Goal: Navigation & Orientation: Find specific page/section

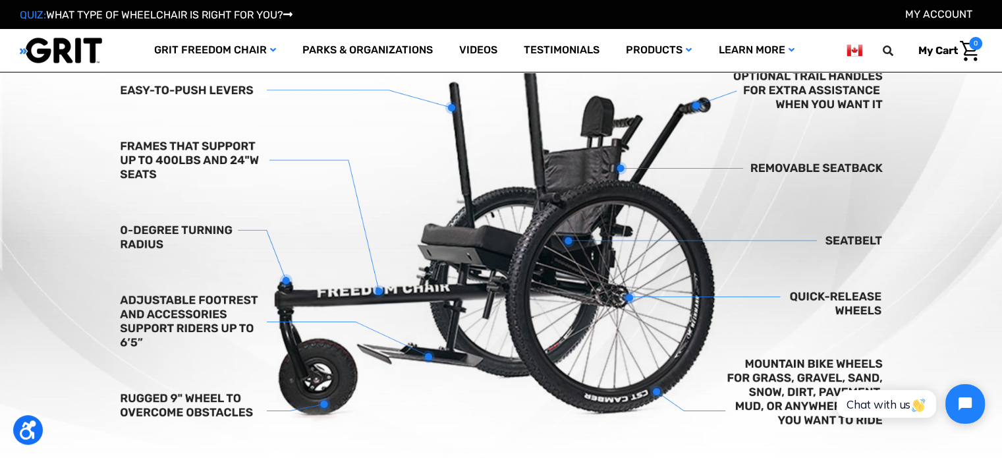
scroll to position [501, 0]
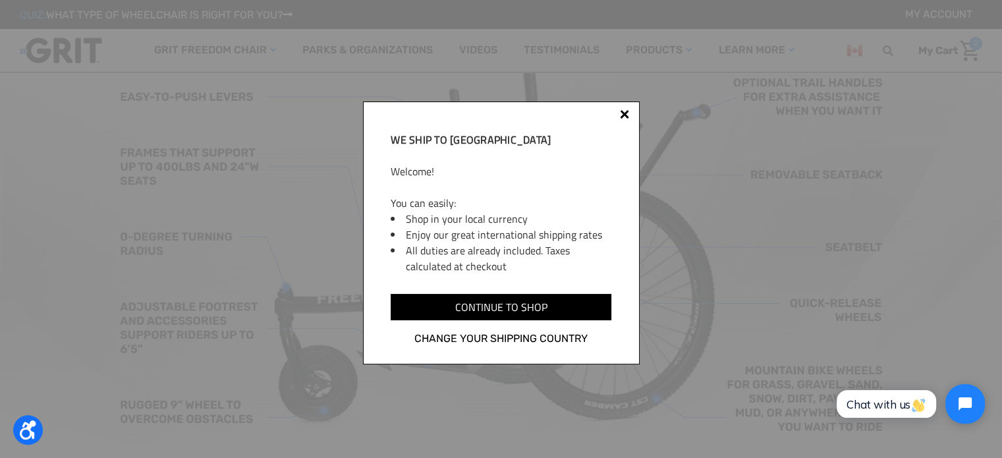
click at [618, 125] on div "We ship to [GEOGRAPHIC_DATA] Welcome! You can easily: Shop in your local curren…" at bounding box center [501, 232] width 277 height 263
click at [627, 113] on div at bounding box center [624, 116] width 11 height 11
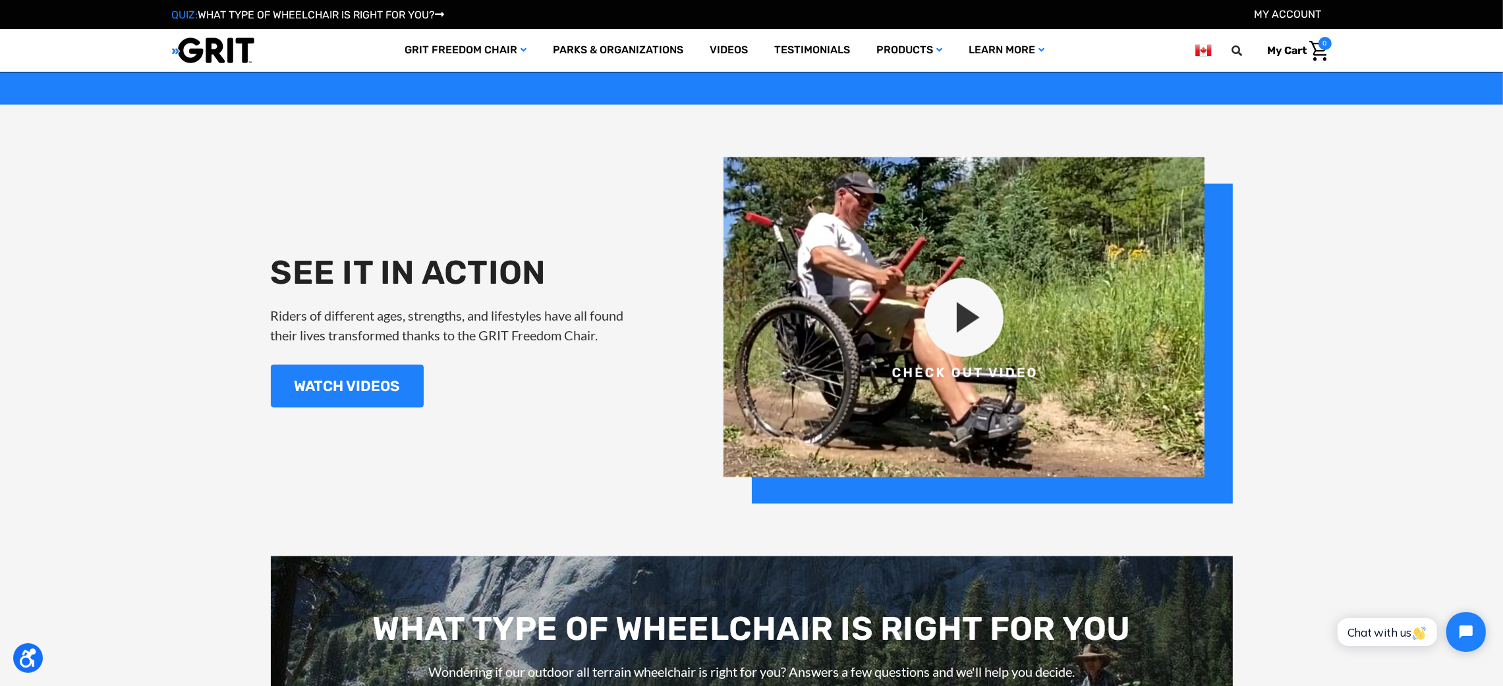
scroll to position [1631, 0]
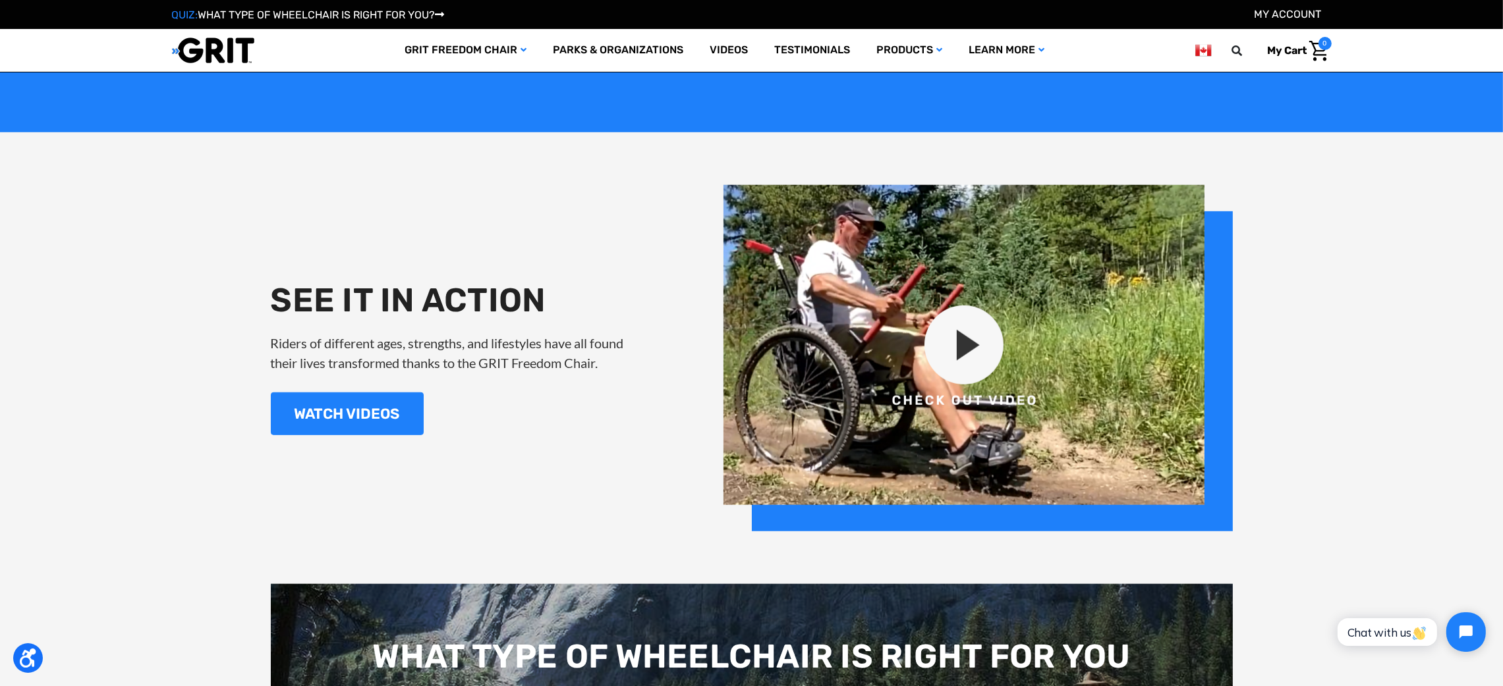
click at [957, 338] on img at bounding box center [977, 358] width 509 height 347
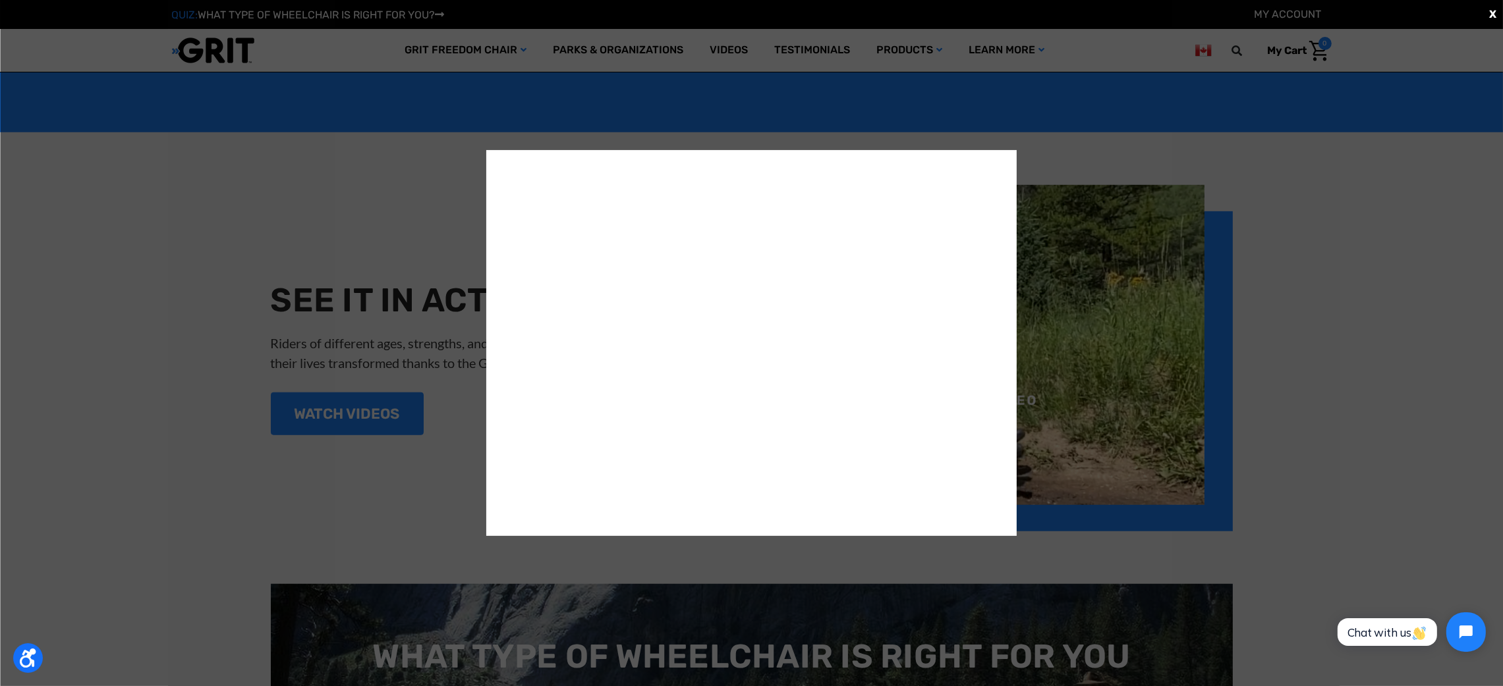
click at [1001, 327] on div "X" at bounding box center [751, 343] width 1503 height 686
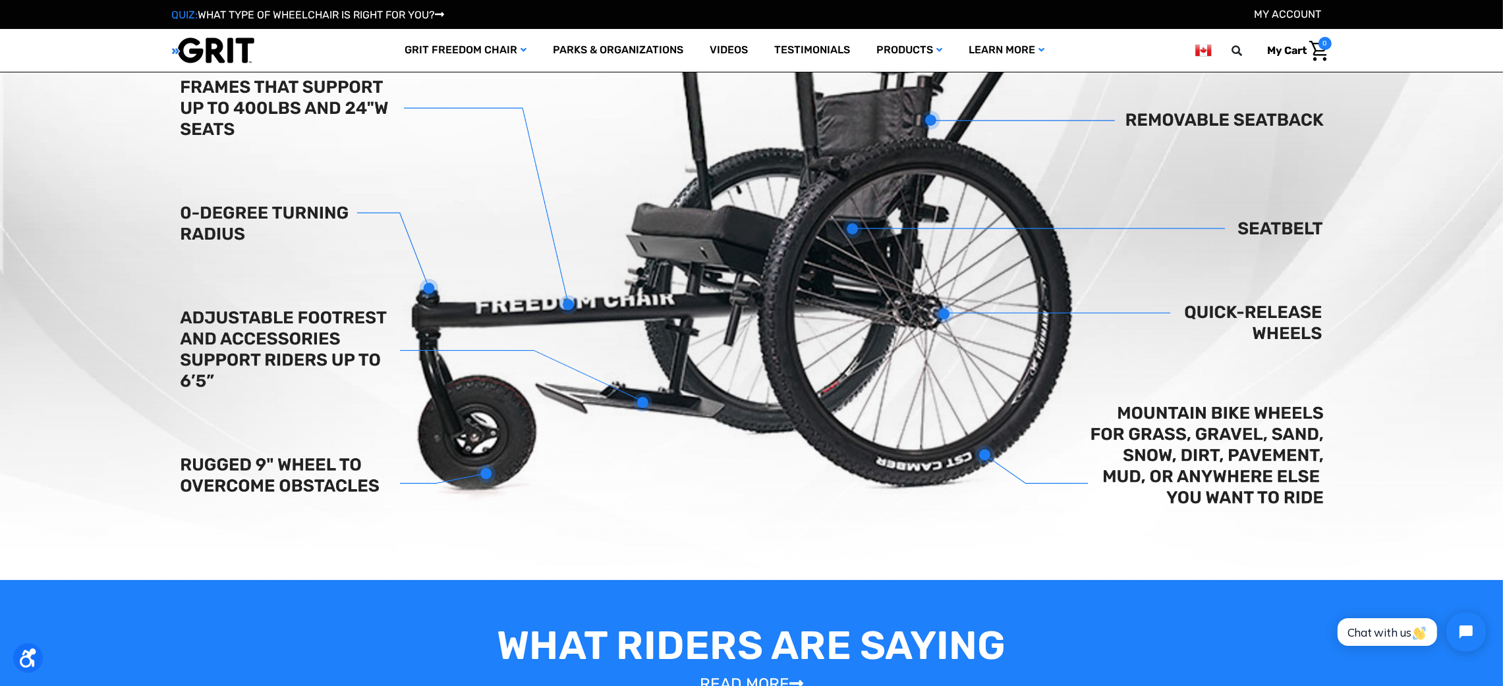
scroll to position [571, 0]
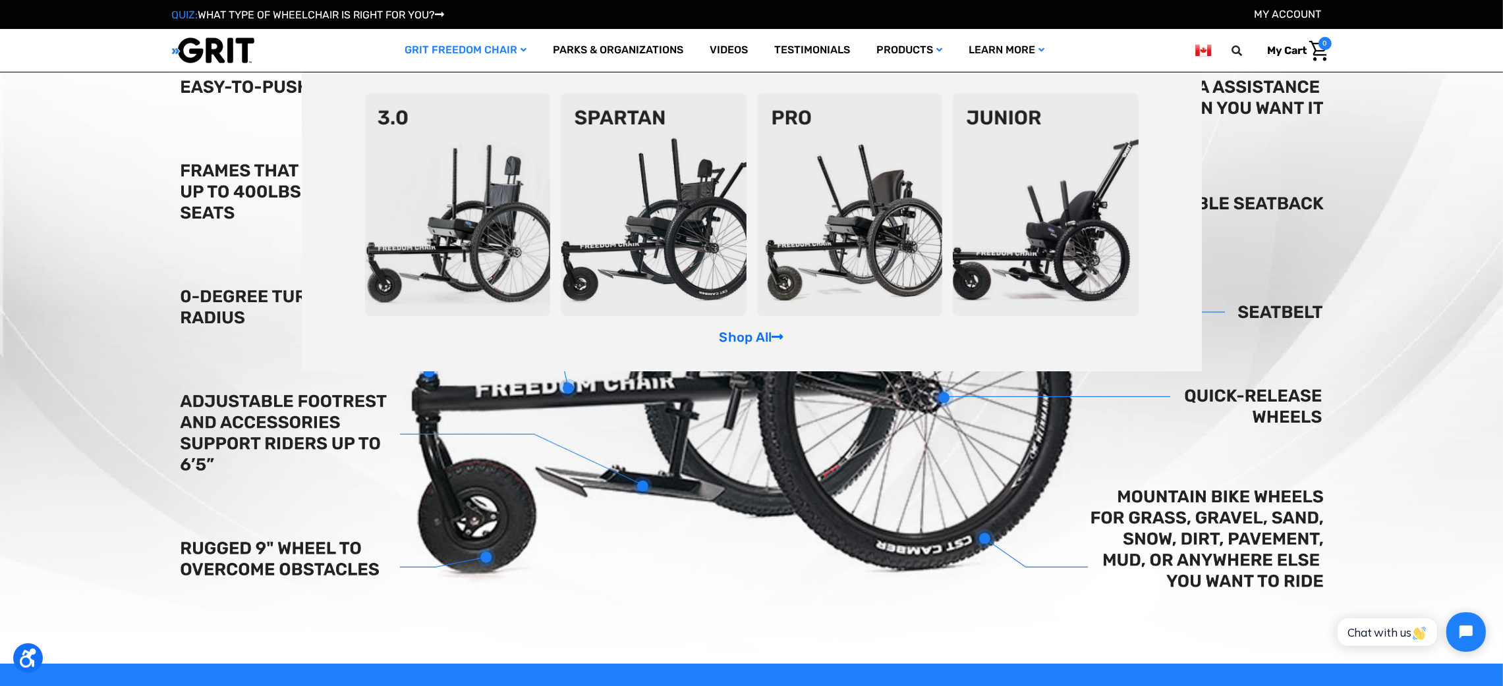
click at [445, 200] on img at bounding box center [458, 205] width 186 height 223
